Goal: Task Accomplishment & Management: Use online tool/utility

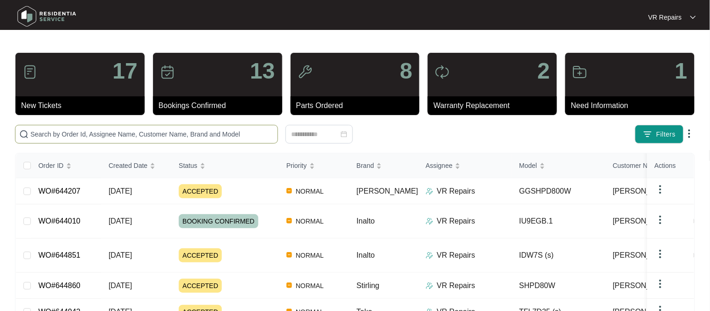
click at [70, 133] on input "text" at bounding box center [151, 134] width 243 height 10
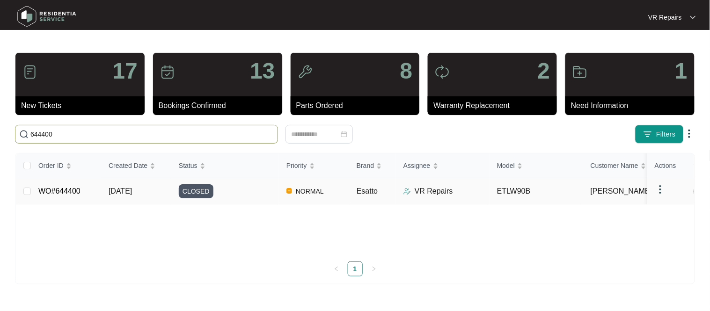
type input "644400"
click at [51, 193] on link "WO#644400" at bounding box center [59, 191] width 42 height 8
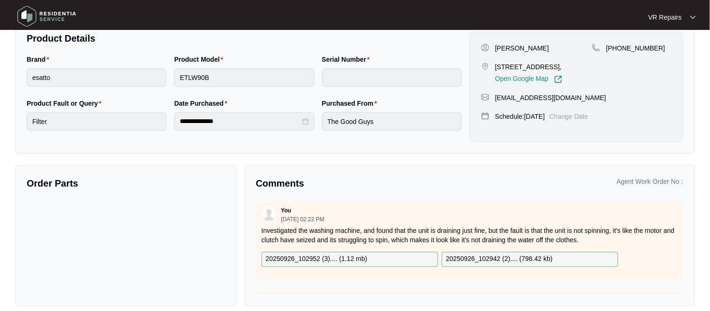
scroll to position [209, 0]
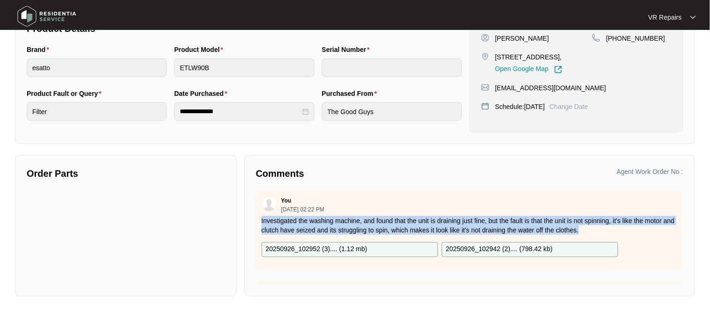
drag, startPoint x: 625, startPoint y: 230, endPoint x: 261, endPoint y: 219, distance: 364.2
click at [262, 219] on p "Investigated the washing machine, and found that the unit is draining just fine…" at bounding box center [470, 225] width 416 height 19
copy p "Investigated the washing machine, and found that the unit is draining just fine…"
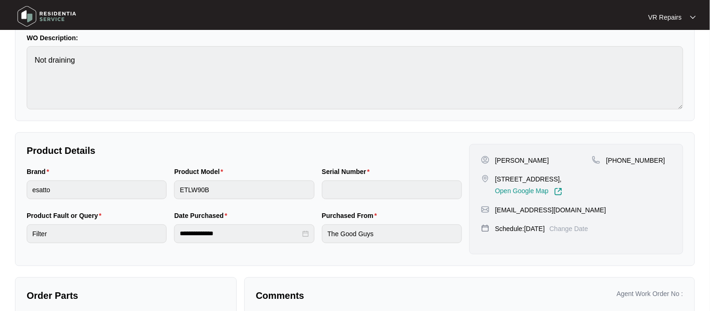
scroll to position [97, 0]
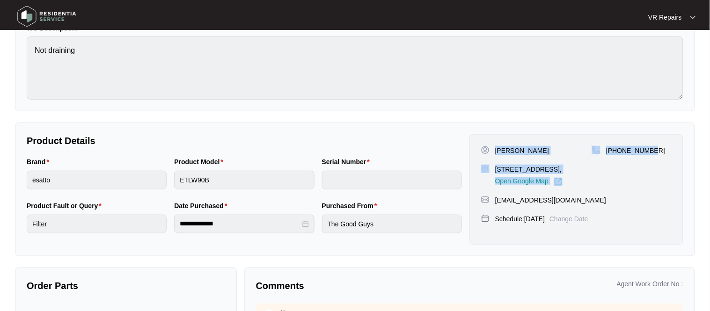
drag, startPoint x: 496, startPoint y: 149, endPoint x: 659, endPoint y: 152, distance: 162.9
click at [659, 152] on div "[PERSON_NAME] [STREET_ADDRESS], Open Google Map [PHONE_NUMBER]" at bounding box center [576, 166] width 190 height 40
copy div "[PERSON_NAME] [STREET_ADDRESS], Open Google Map [PHONE_NUMBER]"
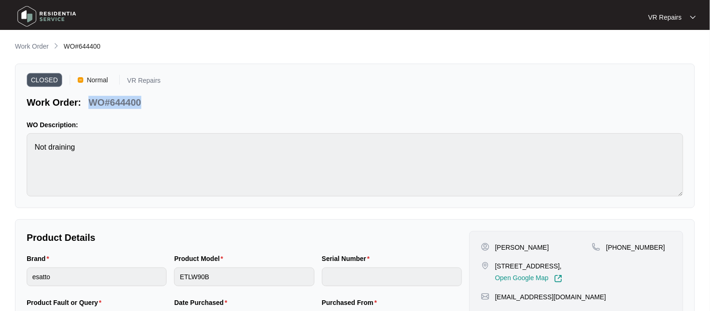
drag, startPoint x: 142, startPoint y: 100, endPoint x: 91, endPoint y: 101, distance: 50.6
click at [91, 101] on div "WO#644400" at bounding box center [115, 101] width 60 height 16
copy p "WO#644400"
click at [43, 47] on p "Work Order" at bounding box center [32, 46] width 34 height 9
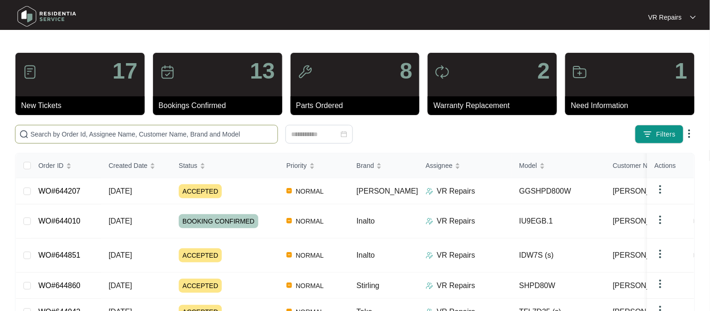
click at [90, 132] on input "text" at bounding box center [151, 134] width 243 height 10
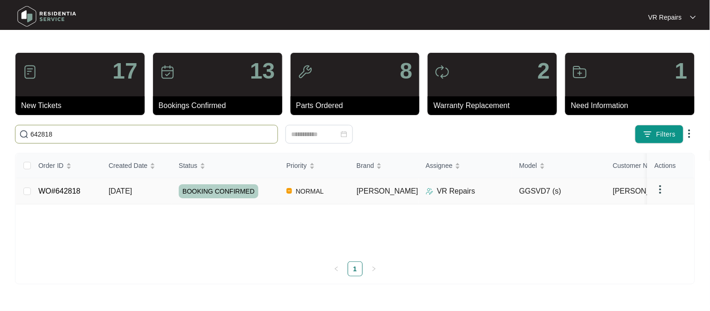
type input "642818"
click at [71, 188] on link "WO#642818" at bounding box center [59, 191] width 42 height 8
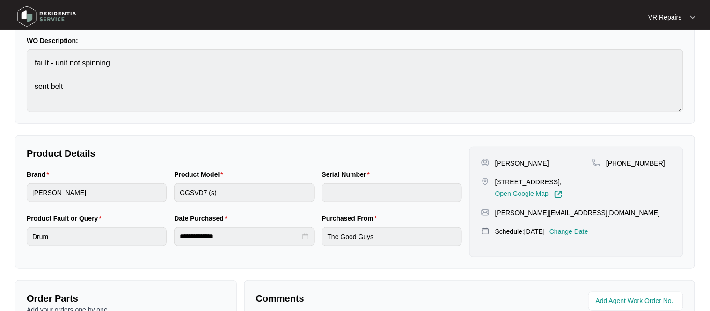
scroll to position [80, 0]
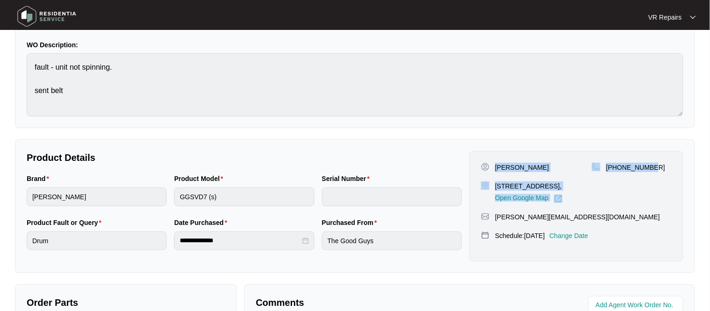
drag, startPoint x: 496, startPoint y: 167, endPoint x: 665, endPoint y: 169, distance: 168.9
click at [665, 169] on div "[PERSON_NAME] [STREET_ADDRESS], Open Google Map [PHONE_NUMBER]" at bounding box center [576, 183] width 190 height 40
copy div "[PERSON_NAME] [STREET_ADDRESS], Open Google Map [PHONE_NUMBER]"
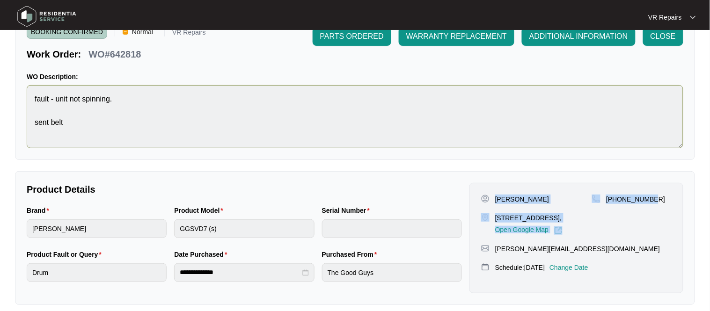
scroll to position [0, 0]
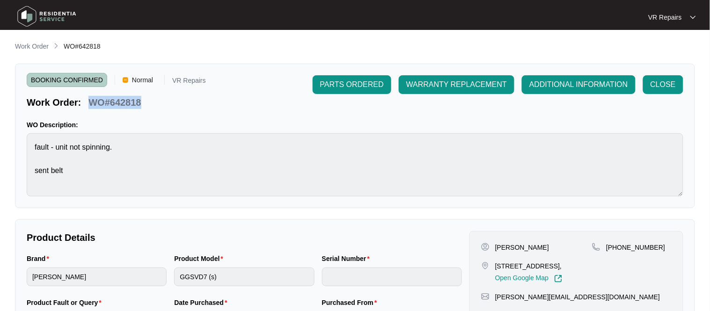
drag, startPoint x: 143, startPoint y: 101, endPoint x: 91, endPoint y: 105, distance: 52.1
click at [91, 105] on div "WO#642818" at bounding box center [115, 101] width 60 height 16
copy p "WO#642818"
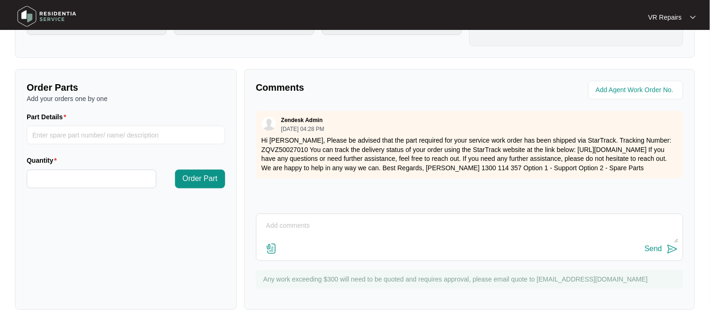
scroll to position [310, 0]
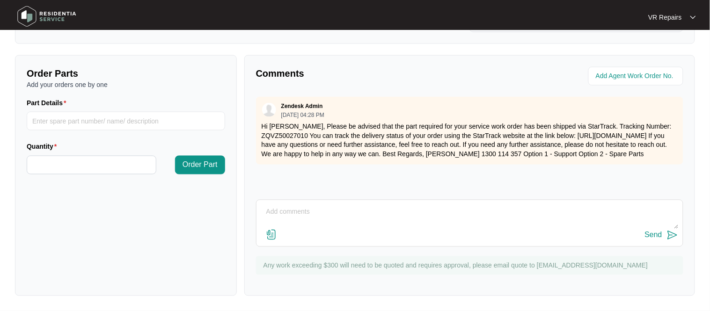
click at [310, 211] on textarea at bounding box center [469, 217] width 417 height 24
type textarea "Replaced broken belt, refer to invoice number 2486"
click at [654, 235] on div "Send" at bounding box center [653, 235] width 17 height 8
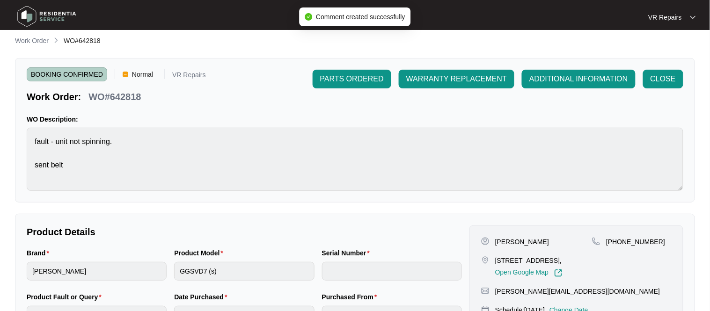
scroll to position [0, 0]
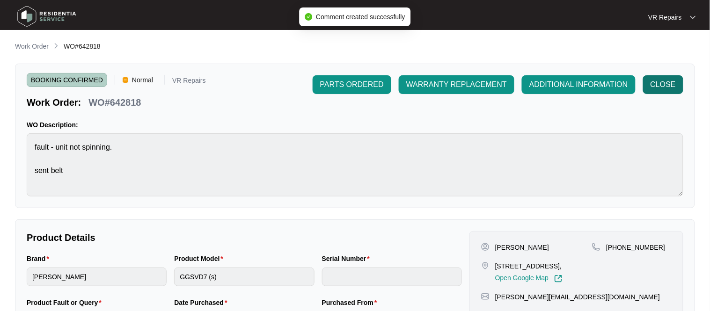
click at [662, 82] on span "CLOSE" at bounding box center [662, 84] width 25 height 11
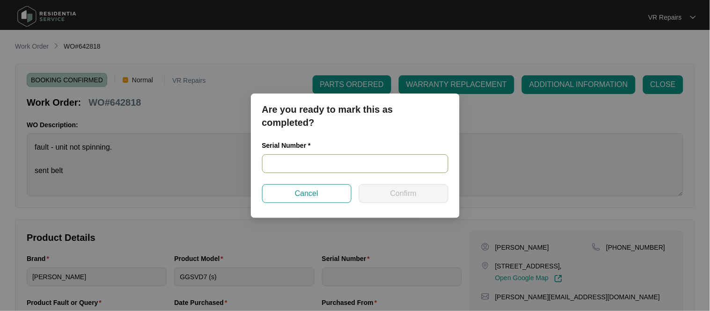
click at [274, 164] on input "text" at bounding box center [355, 163] width 186 height 19
paste input "541N965630144175L00064"
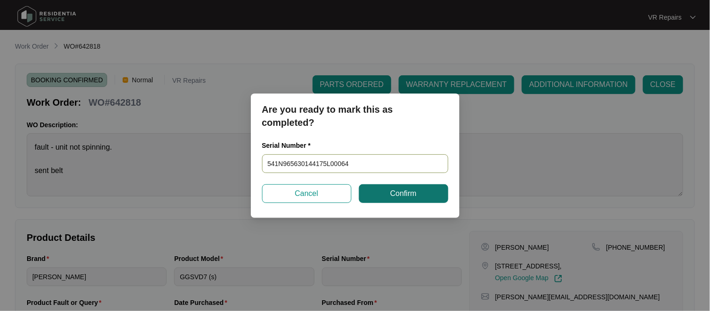
type input "541N965630144175L00064"
click at [387, 193] on button "Confirm" at bounding box center [403, 193] width 89 height 19
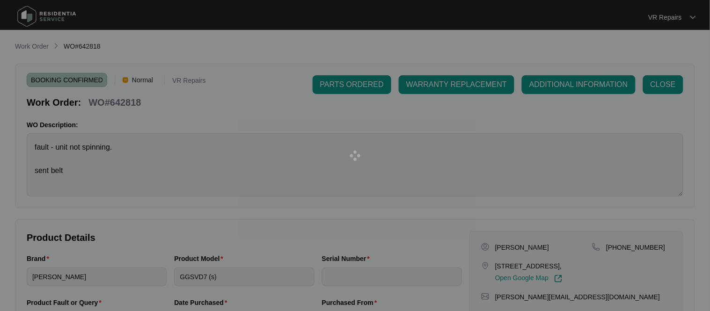
type input "541N965630144175L00064"
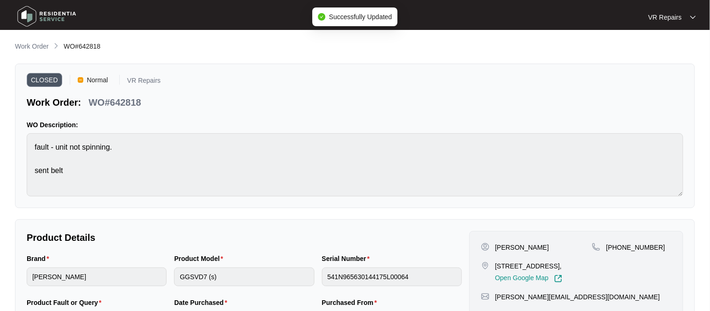
click at [144, 109] on div "CLOSED Normal VR Repairs Work Order: WO#642818 WO Description: fault - unit not…" at bounding box center [355, 136] width 680 height 145
drag, startPoint x: 142, startPoint y: 102, endPoint x: 91, endPoint y: 102, distance: 51.0
click at [91, 102] on div "WO#642818" at bounding box center [115, 101] width 60 height 16
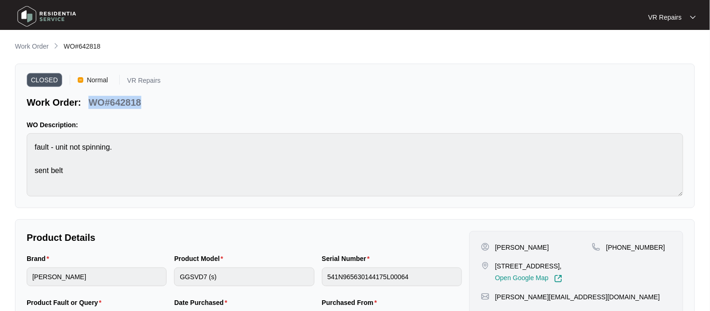
copy p "WO#642818"
click at [43, 47] on p "Work Order" at bounding box center [32, 46] width 34 height 9
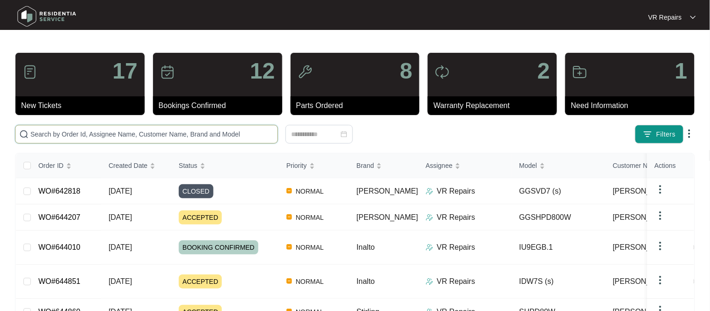
click at [142, 131] on input "text" at bounding box center [151, 134] width 243 height 10
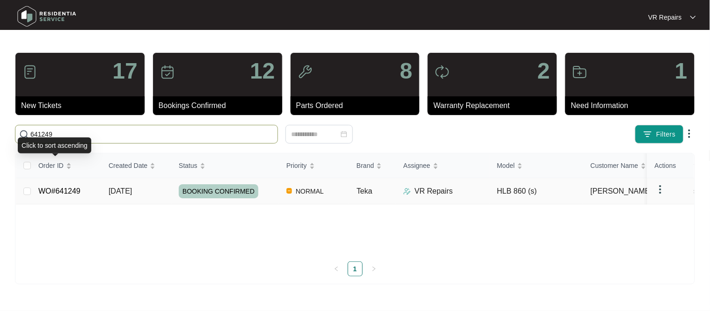
type input "641249"
click at [80, 193] on td "WO#641249" at bounding box center [66, 191] width 70 height 26
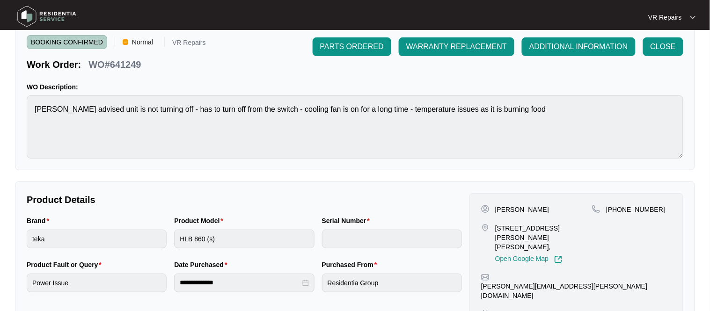
scroll to position [39, 0]
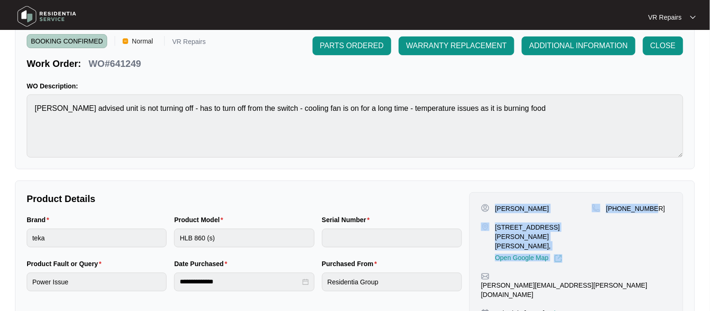
drag, startPoint x: 496, startPoint y: 209, endPoint x: 657, endPoint y: 204, distance: 161.0
click at [657, 204] on div "[PERSON_NAME] [STREET_ADDRESS][PERSON_NAME][PERSON_NAME], Open Google Map [PHON…" at bounding box center [576, 233] width 190 height 59
copy div "[PERSON_NAME] [STREET_ADDRESS][PERSON_NAME][PERSON_NAME], Open Google Map [PHON…"
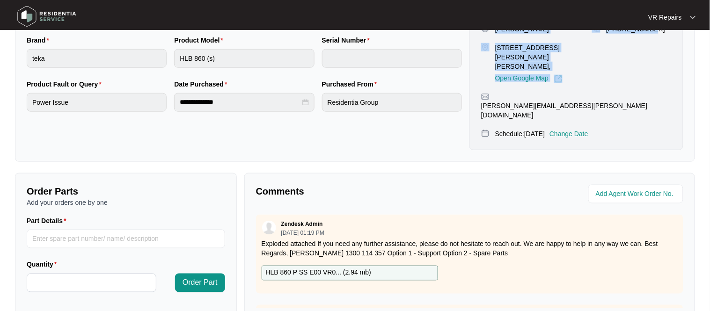
scroll to position [307, 0]
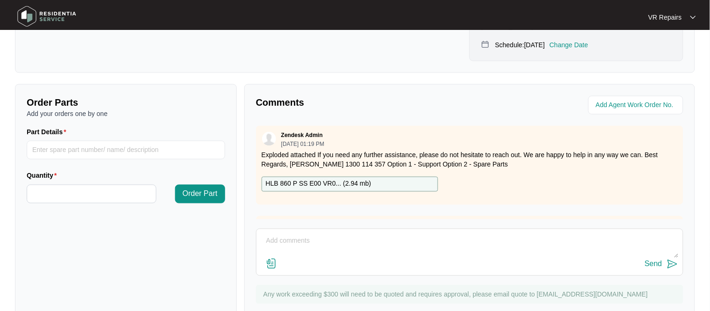
click at [283, 234] on textarea at bounding box center [469, 246] width 417 height 24
paste textarea "Investigated the oven, and found that the display was not responding well, and …"
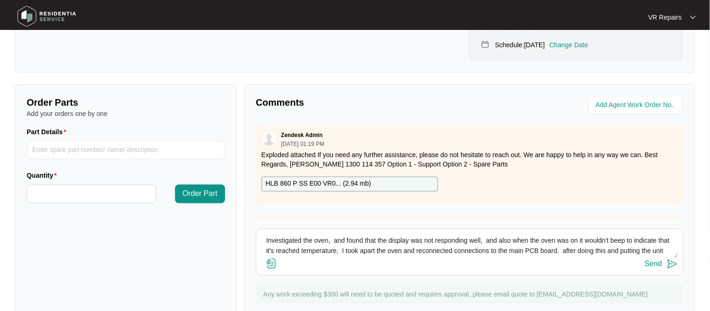
scroll to position [27, 0]
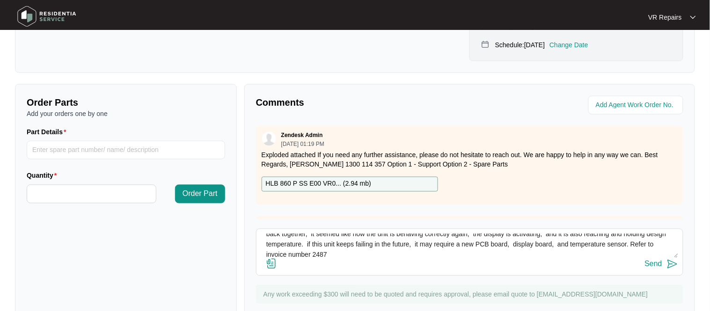
type textarea "Investigated the oven, and found that the display was not responding well, and …"
click at [271, 258] on img at bounding box center [271, 263] width 11 height 11
click at [0, 0] on input "file" at bounding box center [0, 0] width 0 height 0
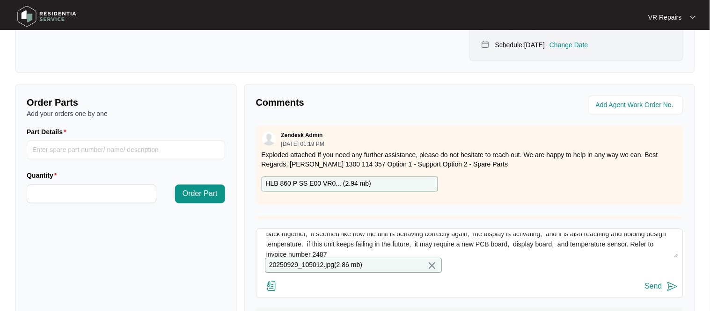
click at [650, 283] on div "Send" at bounding box center [653, 287] width 17 height 8
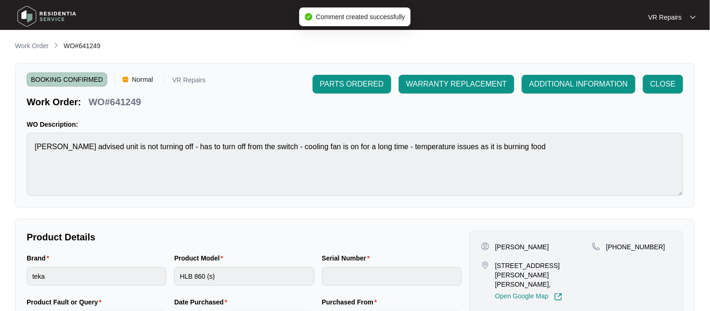
scroll to position [0, 0]
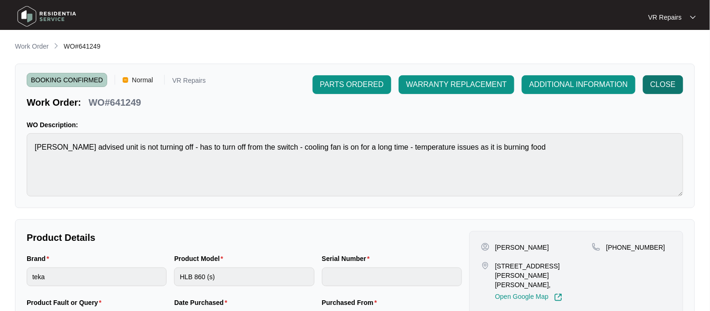
click at [650, 86] on button "CLOSE" at bounding box center [663, 84] width 40 height 19
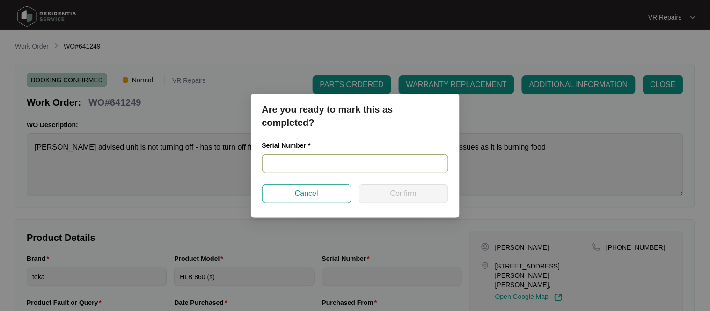
click at [319, 165] on input "text" at bounding box center [355, 163] width 186 height 19
paste input "TZ238U09157"
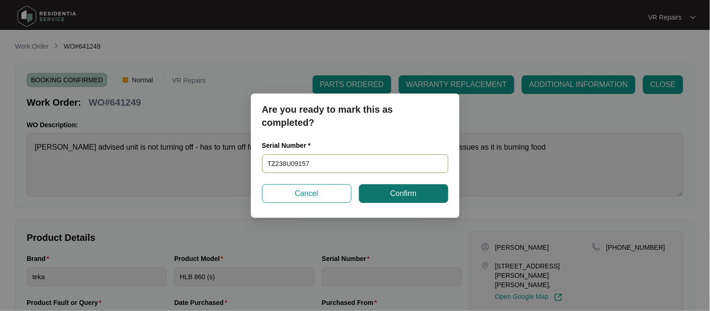
type input "TZ238U09157"
click at [403, 193] on span "Confirm" at bounding box center [403, 193] width 26 height 11
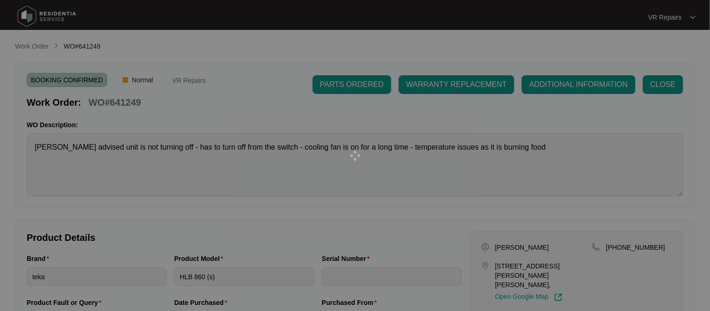
type input "TZ238U09157"
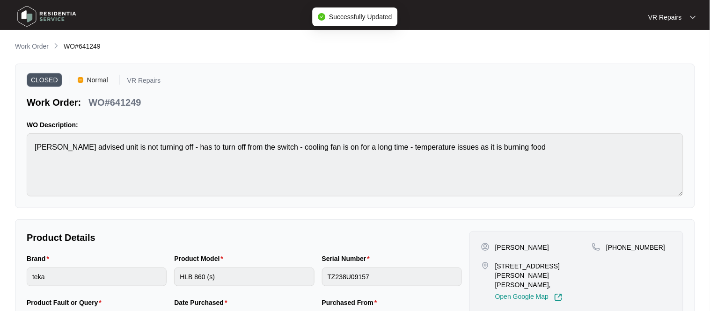
click at [142, 102] on div "WO#641249" at bounding box center [115, 101] width 60 height 16
drag, startPoint x: 142, startPoint y: 102, endPoint x: 92, endPoint y: 101, distance: 50.6
click at [92, 101] on div "WO#641249" at bounding box center [115, 101] width 60 height 16
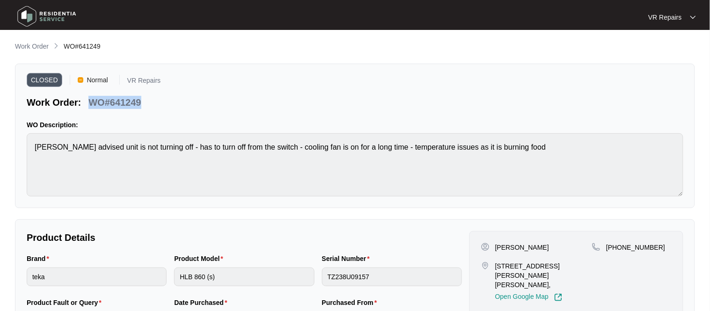
copy p "WO#641249"
click at [153, 44] on div "Work Order WO#641249" at bounding box center [355, 46] width 680 height 11
click at [45, 45] on p "Work Order" at bounding box center [32, 46] width 34 height 9
